Goal: Transaction & Acquisition: Purchase product/service

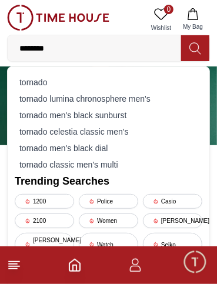
type input "*******"
click at [61, 81] on div "tornado" at bounding box center [108, 82] width 187 height 16
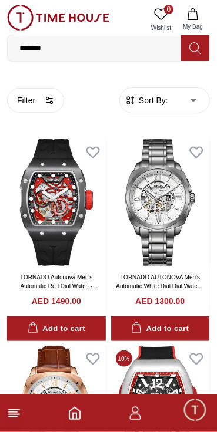
click at [70, 283] on link "TORNADO Autonova Men's Automatic Red Dial Watch - T24302-XSBB" at bounding box center [59, 286] width 78 height 24
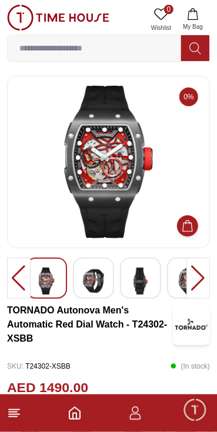
click at [200, 280] on div at bounding box center [198, 278] width 24 height 41
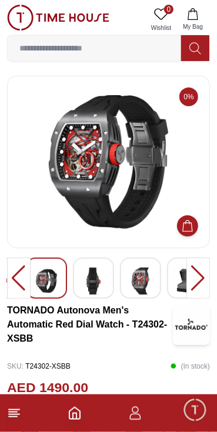
click at [202, 281] on div at bounding box center [198, 278] width 24 height 41
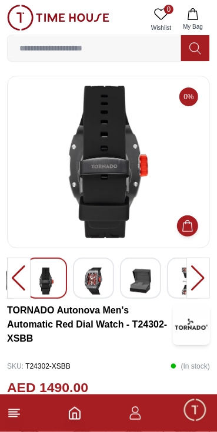
click at [198, 282] on div at bounding box center [198, 278] width 24 height 41
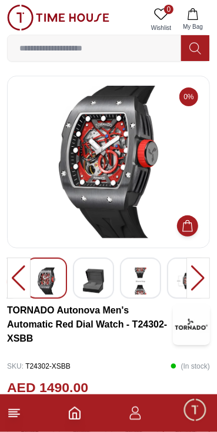
click at [198, 281] on div at bounding box center [198, 278] width 24 height 41
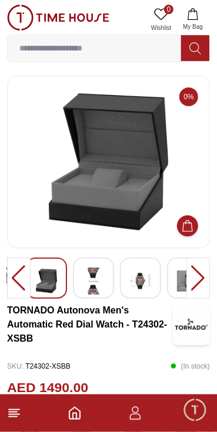
click at [199, 281] on div at bounding box center [198, 278] width 24 height 41
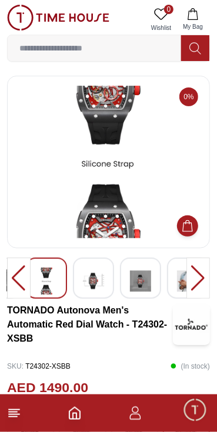
click at [198, 278] on div at bounding box center [198, 278] width 24 height 41
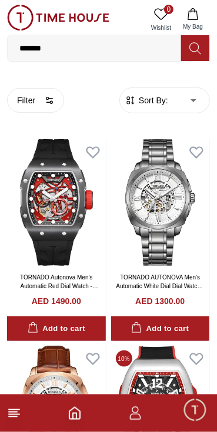
click at [17, 283] on icon at bounding box center [14, 414] width 14 height 14
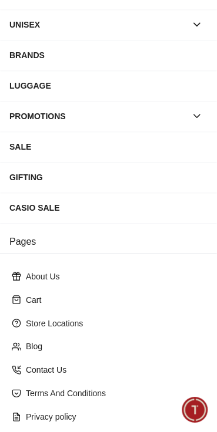
scroll to position [246, 0]
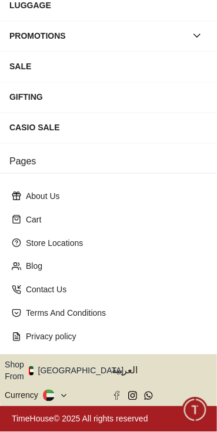
click at [128, 283] on icon "button" at bounding box center [130, 371] width 4 height 9
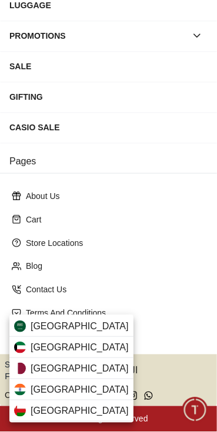
click at [98, 283] on div "[GEOGRAPHIC_DATA]" at bounding box center [71, 326] width 124 height 21
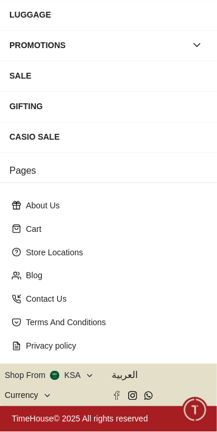
scroll to position [235, 0]
